Goal: Entertainment & Leisure: Consume media (video, audio)

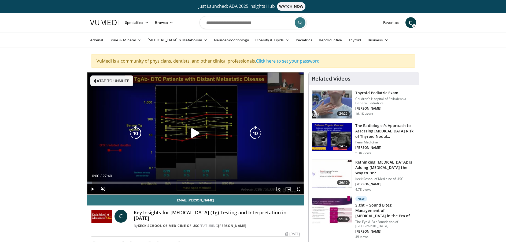
click at [195, 134] on icon "Video Player" at bounding box center [195, 133] width 15 height 15
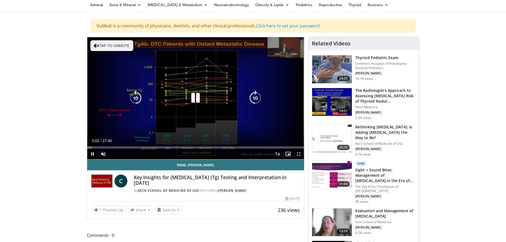
scroll to position [27, 0]
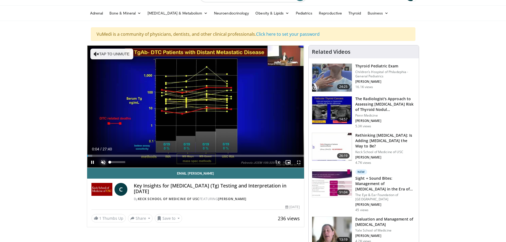
click at [104, 160] on span "Video Player" at bounding box center [103, 162] width 11 height 11
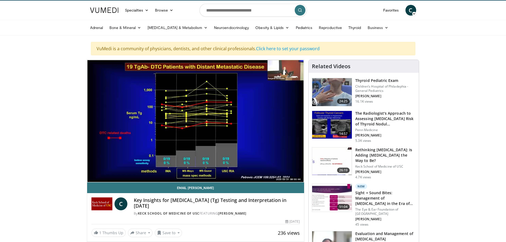
scroll to position [0, 0]
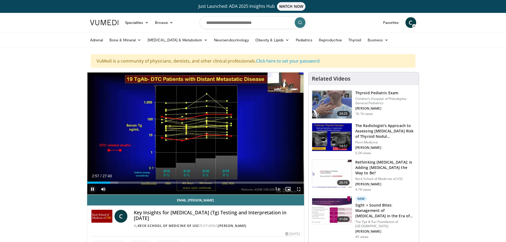
click at [91, 189] on span "Video Player" at bounding box center [92, 188] width 11 height 11
click at [92, 188] on span "Video Player" at bounding box center [92, 188] width 11 height 11
click at [91, 188] on span "Video Player" at bounding box center [92, 188] width 11 height 11
click at [170, 183] on div "Progress Bar" at bounding box center [170, 182] width 1 height 2
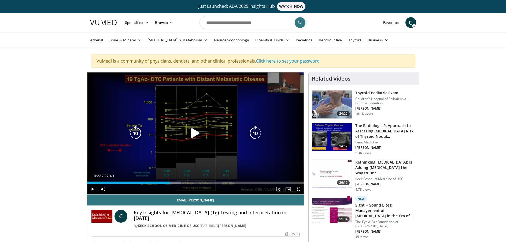
click at [196, 131] on icon "Video Player" at bounding box center [195, 133] width 15 height 15
click at [194, 134] on icon "Video Player" at bounding box center [195, 133] width 15 height 15
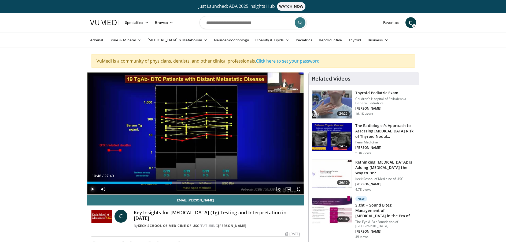
click at [92, 190] on span "Video Player" at bounding box center [92, 188] width 11 height 11
click at [91, 189] on span "Video Player" at bounding box center [92, 188] width 11 height 11
click at [92, 187] on span "Video Player" at bounding box center [92, 188] width 11 height 11
click at [92, 190] on span "Video Player" at bounding box center [92, 188] width 11 height 11
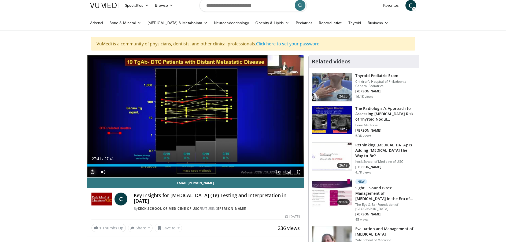
scroll to position [27, 0]
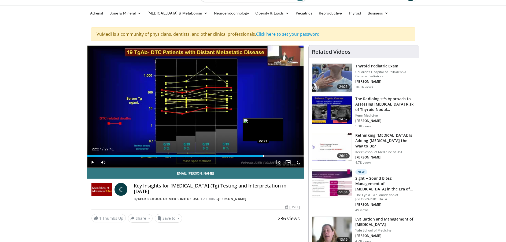
click at [263, 154] on div "Loaded : 81.22% 22:27 22:27" at bounding box center [195, 154] width 217 height 5
click at [93, 163] on span "Video Player" at bounding box center [92, 162] width 11 height 11
